Goal: Information Seeking & Learning: Learn about a topic

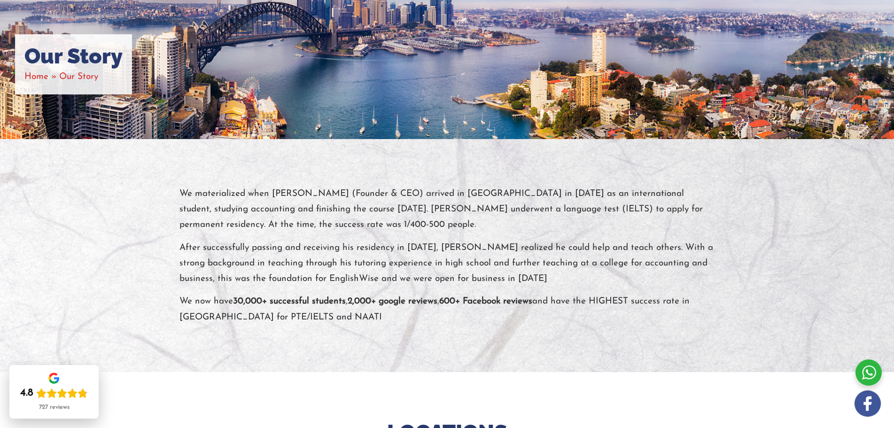
scroll to position [69, 0]
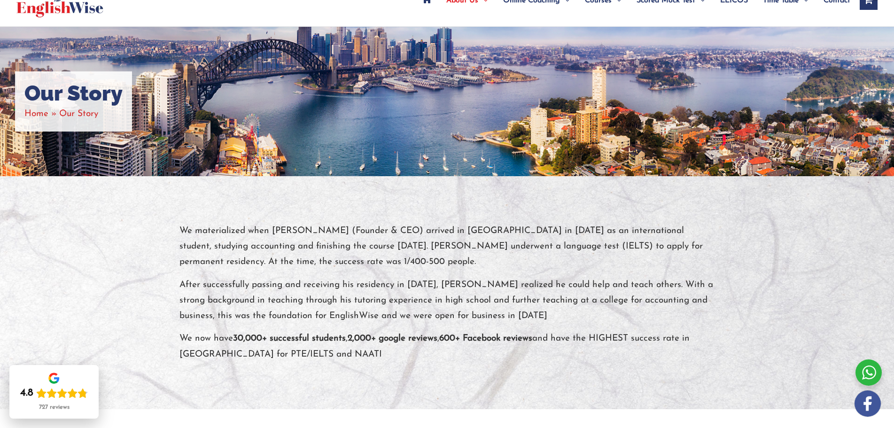
click at [551, 248] on p "We materialized when [PERSON_NAME] (Founder & CEO) arrived in [GEOGRAPHIC_DATA]…" at bounding box center [446, 246] width 535 height 47
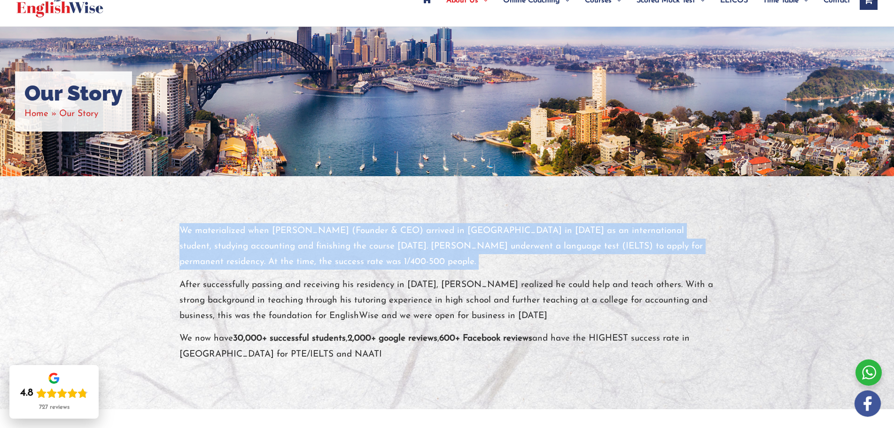
click at [551, 248] on p "We materialized when [PERSON_NAME] (Founder & CEO) arrived in [GEOGRAPHIC_DATA]…" at bounding box center [446, 246] width 535 height 47
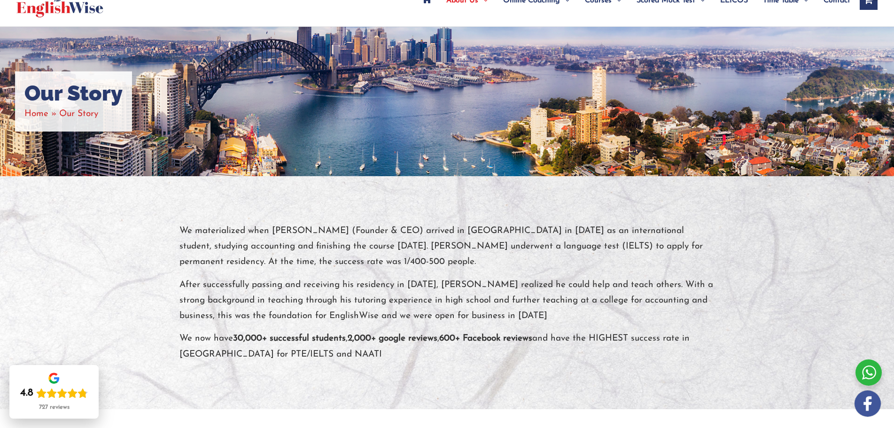
click at [540, 279] on p "After successfully passing and receiving his residency in [DATE], [PERSON_NAME]…" at bounding box center [446, 300] width 535 height 47
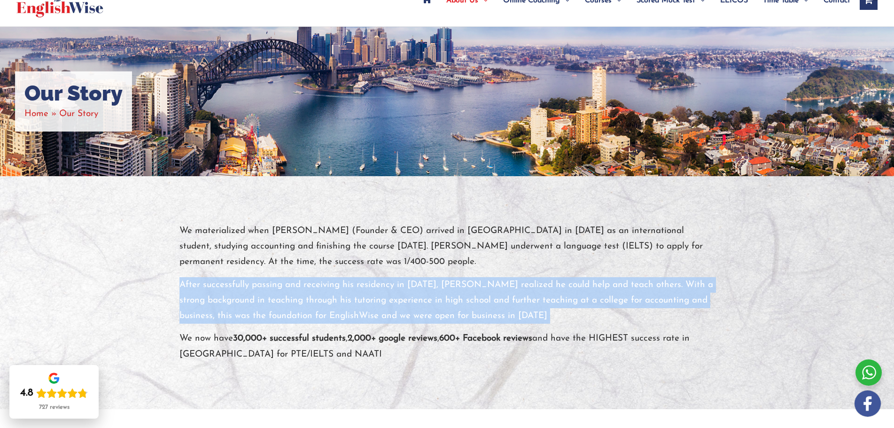
click at [540, 279] on p "After successfully passing and receiving his residency in [DATE], [PERSON_NAME]…" at bounding box center [446, 300] width 535 height 47
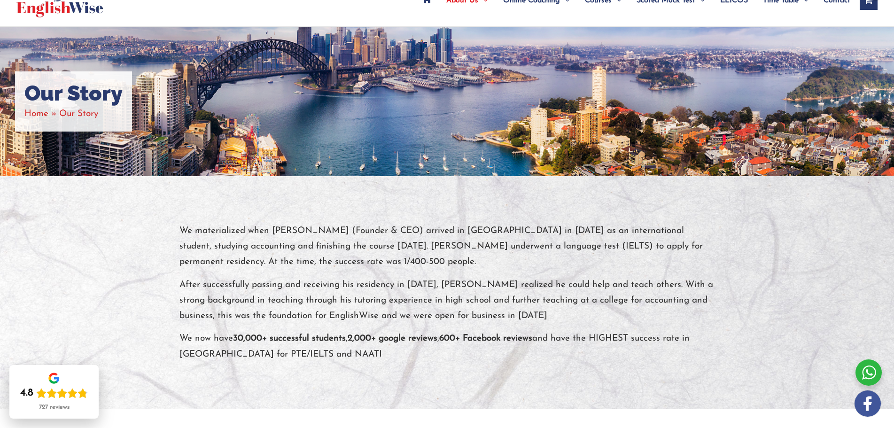
click at [541, 251] on p "We materialized when [PERSON_NAME] (Founder & CEO) arrived in [GEOGRAPHIC_DATA]…" at bounding box center [446, 246] width 535 height 47
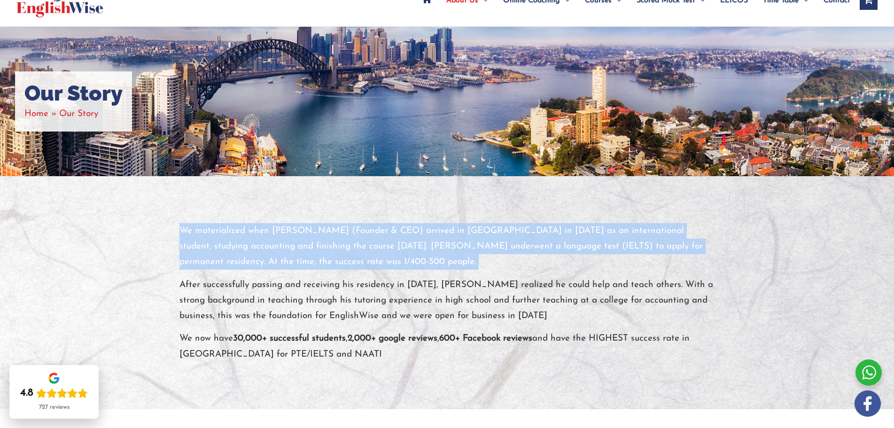
click at [541, 251] on p "We materialized when [PERSON_NAME] (Founder & CEO) arrived in [GEOGRAPHIC_DATA]…" at bounding box center [446, 246] width 535 height 47
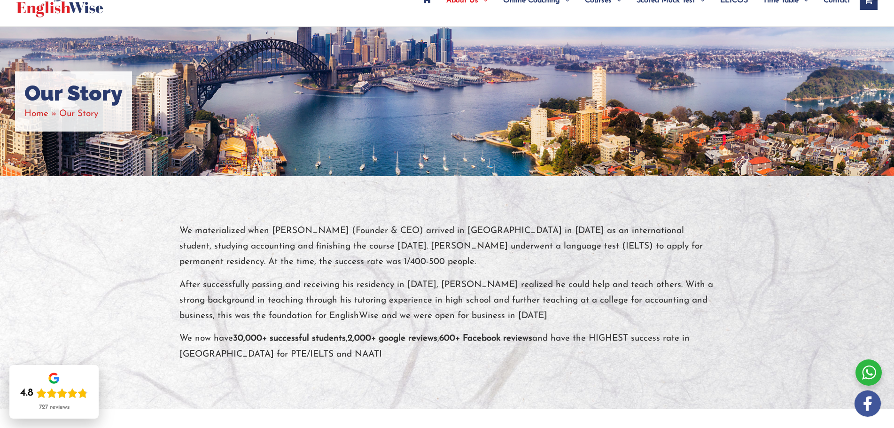
click at [540, 279] on p "After successfully passing and receiving his residency in [DATE], [PERSON_NAME]…" at bounding box center [446, 300] width 535 height 47
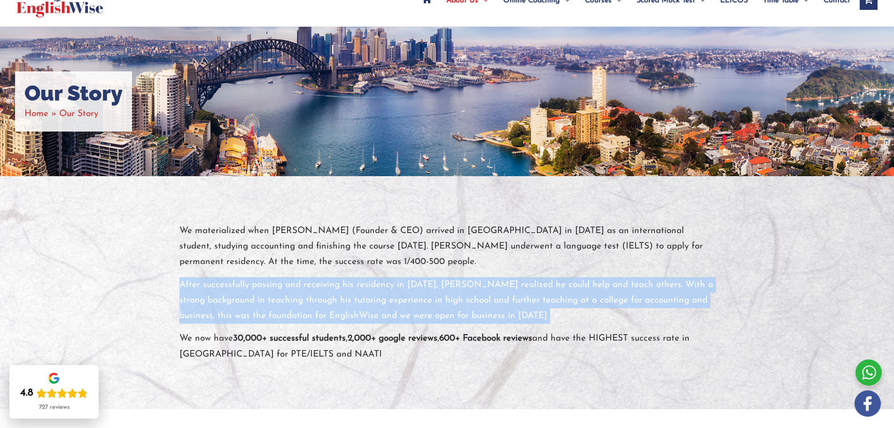
click at [540, 279] on p "After successfully passing and receiving his residency in [DATE], [PERSON_NAME]…" at bounding box center [446, 300] width 535 height 47
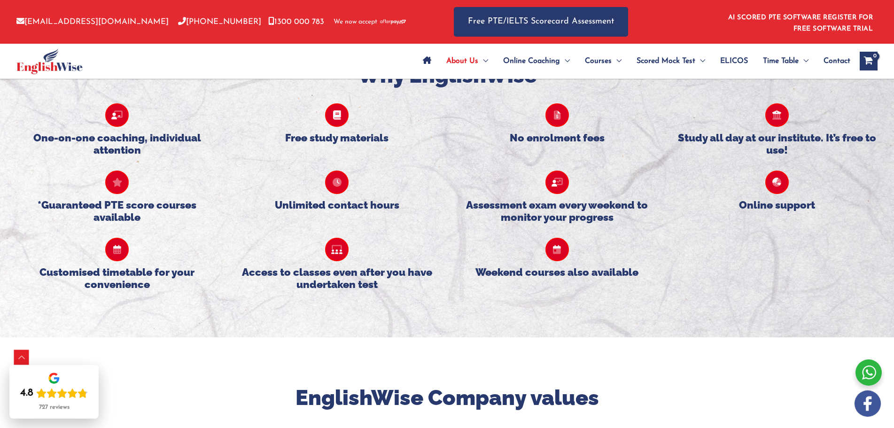
scroll to position [870, 0]
